Goal: Complete application form

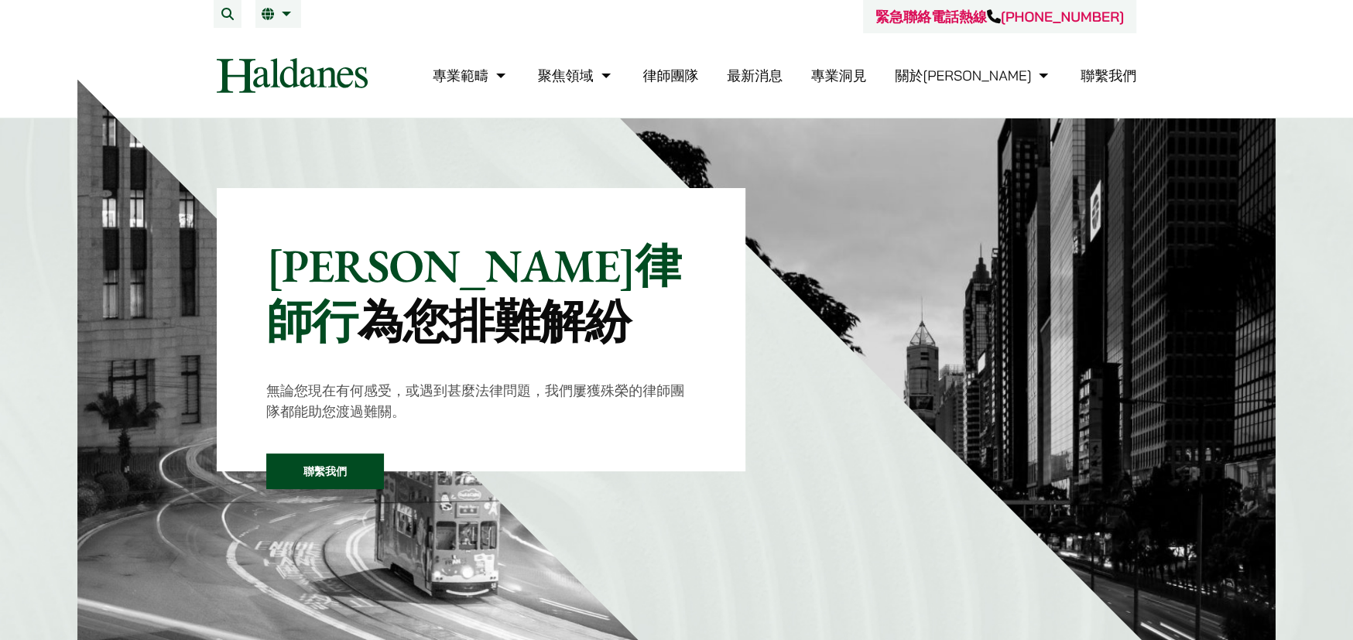
click at [1108, 73] on link "聯繫我們" at bounding box center [1108, 76] width 56 height 18
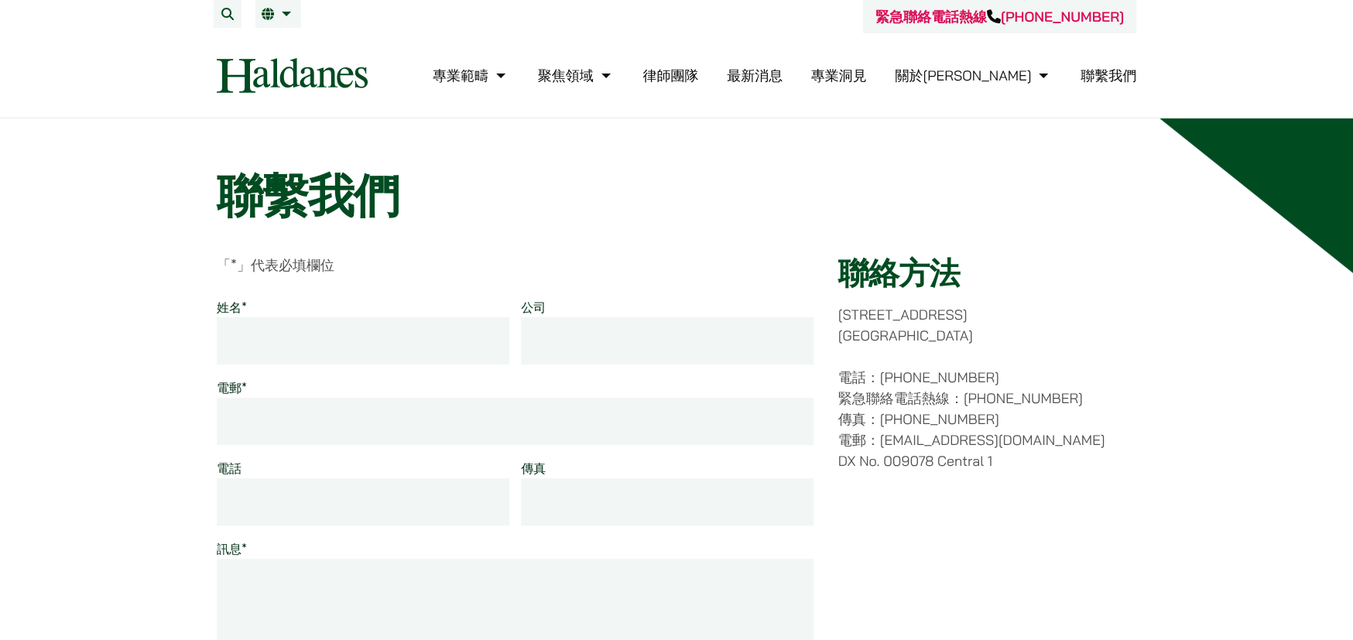
click at [406, 323] on input "姓名 *" at bounding box center [363, 340] width 293 height 47
type input "[PERSON_NAME]"
click at [423, 419] on input "電郵 *" at bounding box center [515, 421] width 597 height 47
type input "servicehk@qchi"
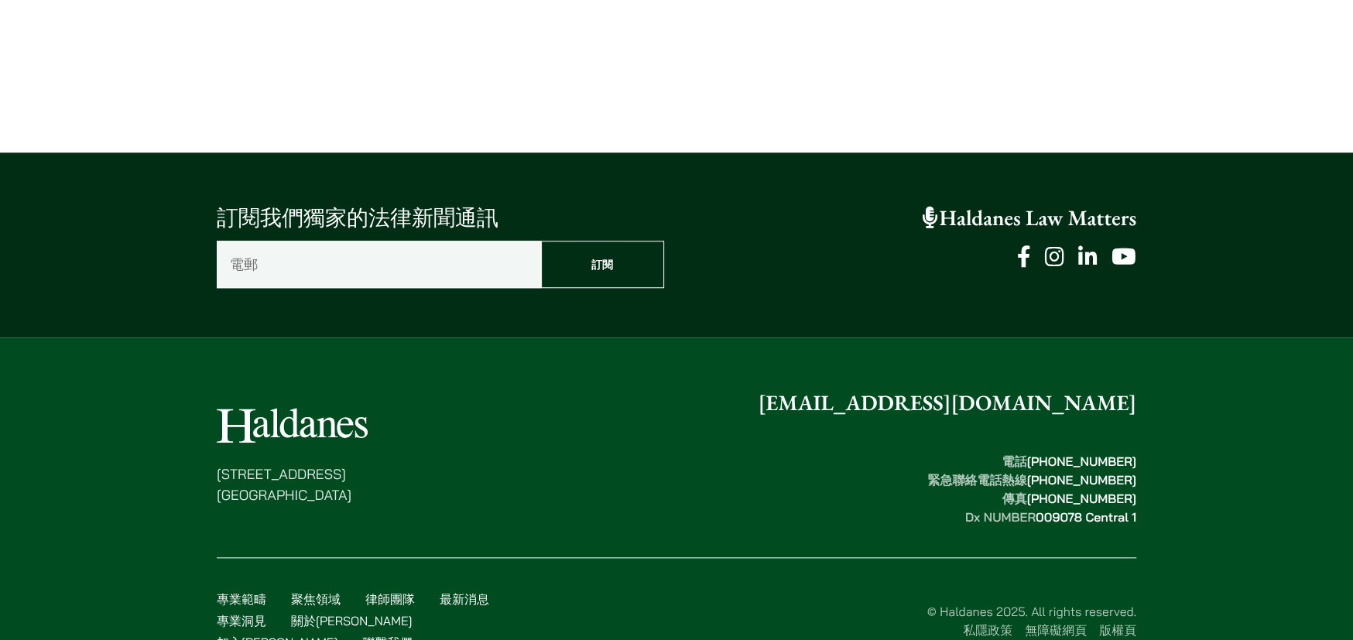
scroll to position [1168, 0]
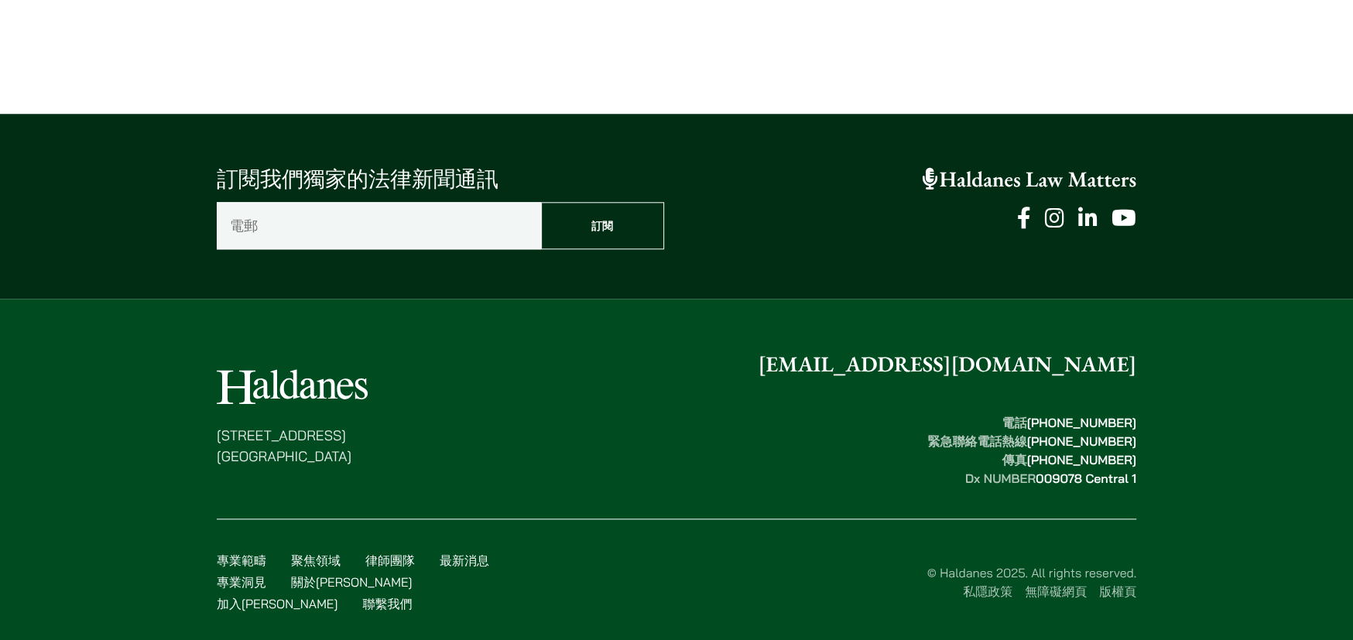
click at [449, 559] on link "最新消息" at bounding box center [465, 560] width 50 height 15
